Goal: Task Accomplishment & Management: Manage account settings

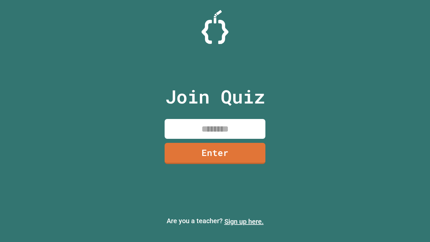
click at [244, 221] on link "Sign up here." at bounding box center [243, 221] width 39 height 8
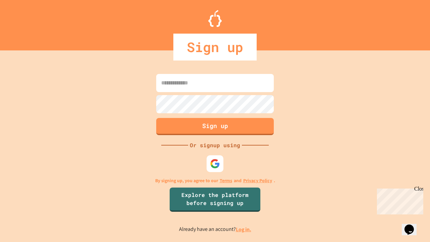
click at [244, 229] on link "Log in." at bounding box center [243, 229] width 15 height 7
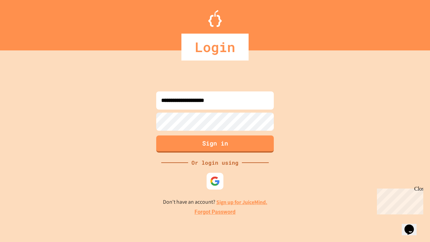
type input "**********"
